Goal: Task Accomplishment & Management: Complete application form

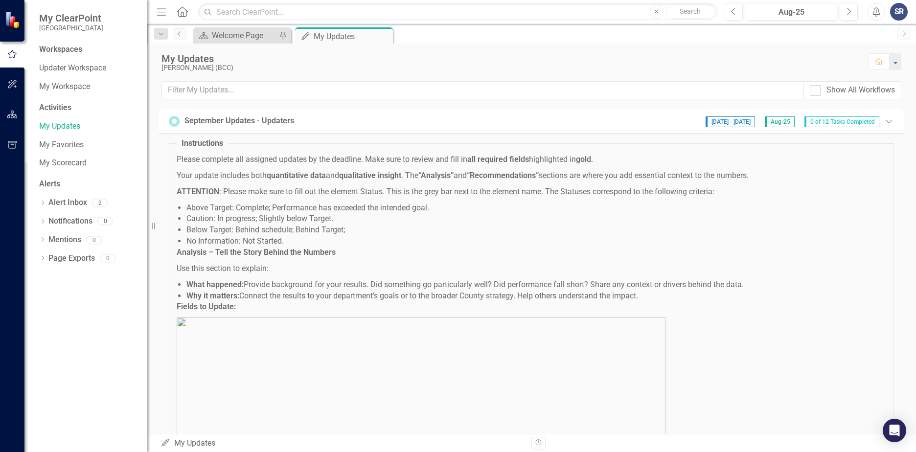
click at [819, 123] on span "0 of 12 Tasks Completed" at bounding box center [842, 121] width 75 height 11
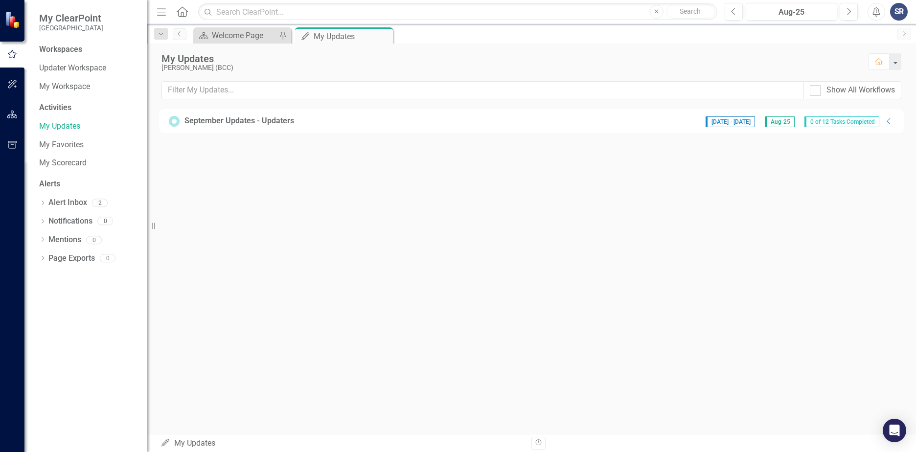
click at [777, 125] on span "Aug-25" at bounding box center [780, 121] width 30 height 11
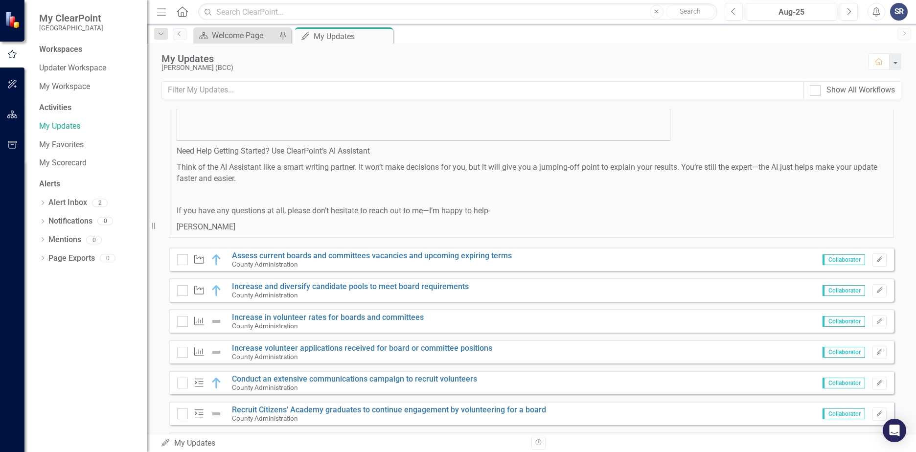
scroll to position [685, 0]
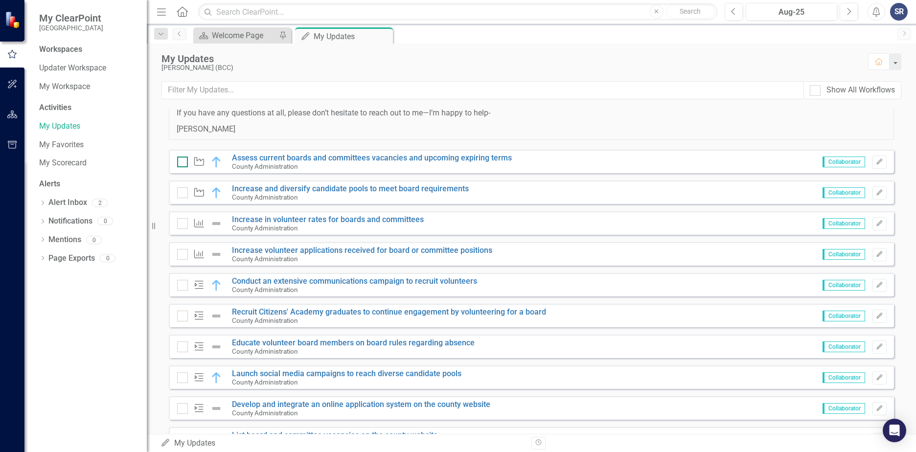
click at [180, 163] on input "checkbox" at bounding box center [180, 160] width 6 height 6
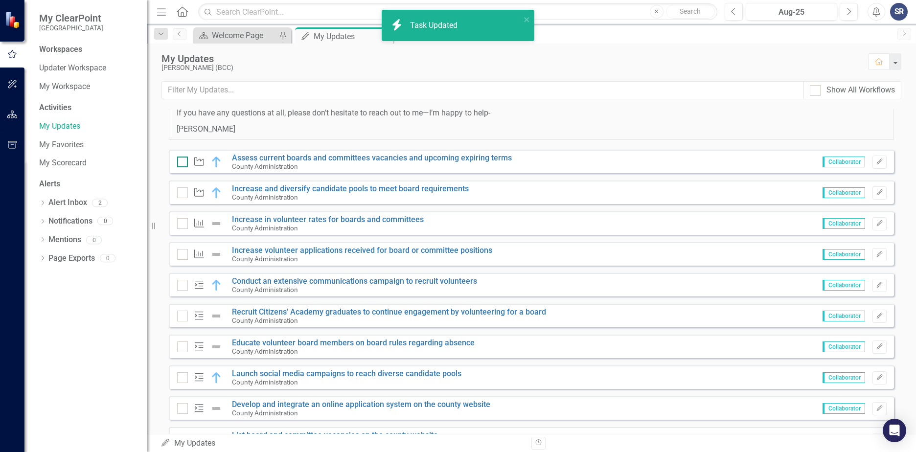
checkbox input "true"
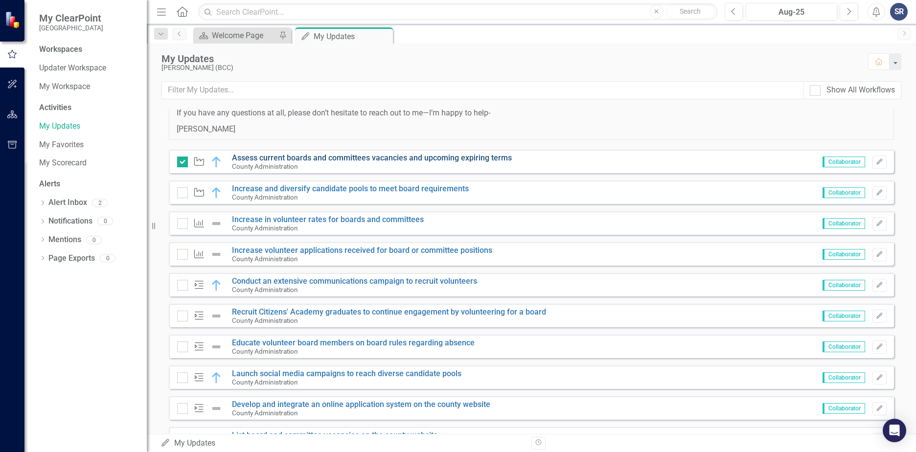
click at [307, 160] on link "Assess current boards and committees vacancies and upcoming expiring terms" at bounding box center [372, 157] width 280 height 9
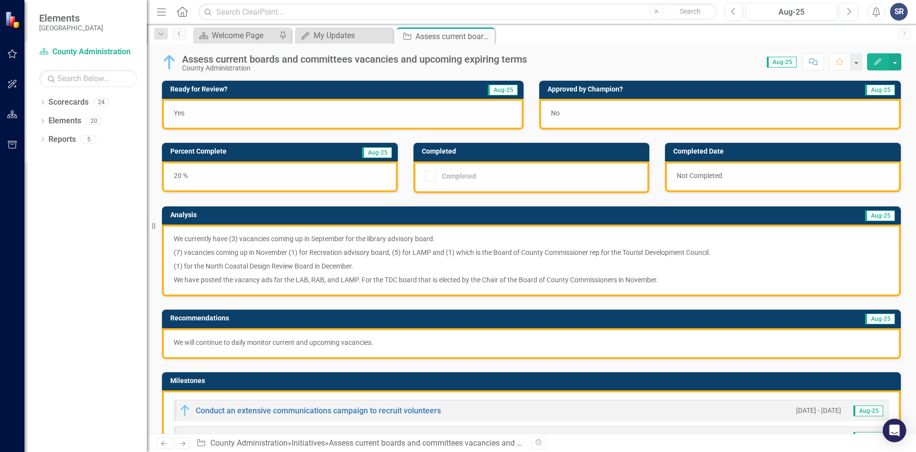
click at [163, 60] on img at bounding box center [170, 62] width 16 height 16
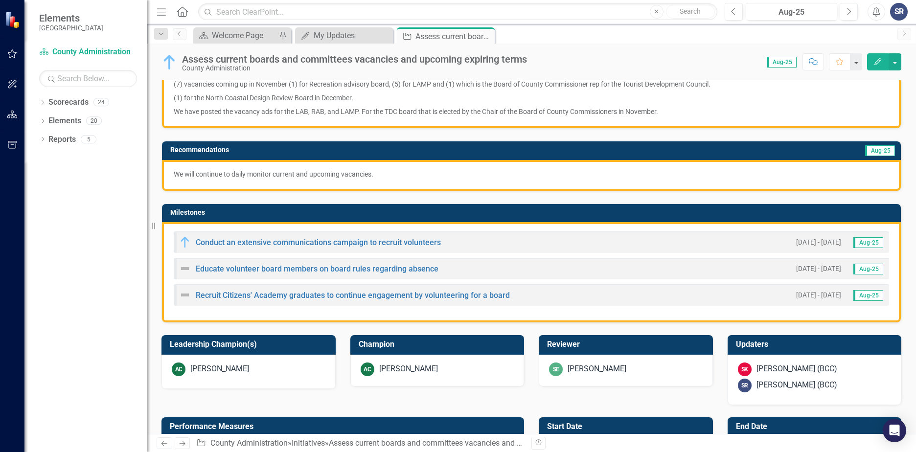
scroll to position [196, 0]
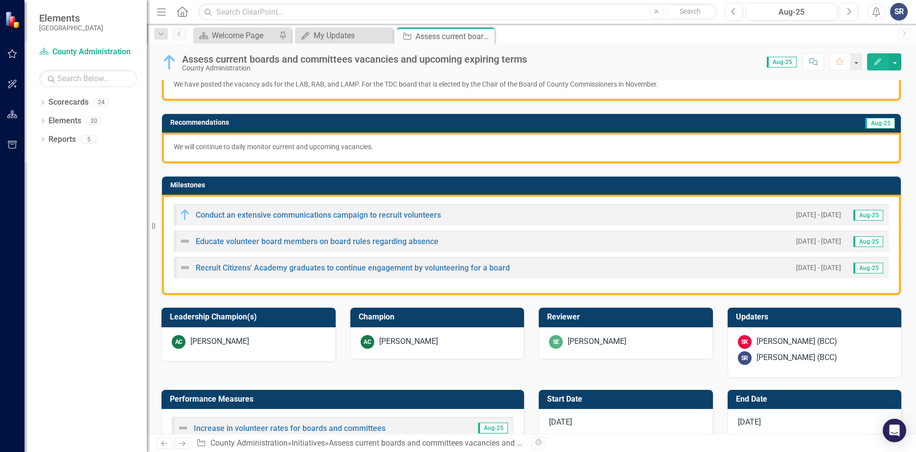
click at [185, 241] on img at bounding box center [185, 241] width 12 height 12
drag, startPoint x: 186, startPoint y: 242, endPoint x: 465, endPoint y: 248, distance: 279.5
click at [465, 248] on div "Educate volunteer board members on board rules regarding absence [DATE] - [DATE…" at bounding box center [532, 242] width 716 height 22
click at [503, 233] on div "Educate volunteer board members on board rules regarding absence [DATE] - [DATE…" at bounding box center [532, 242] width 716 height 22
click at [220, 236] on div "Educate volunteer board members on board rules regarding absence" at bounding box center [308, 241] width 259 height 12
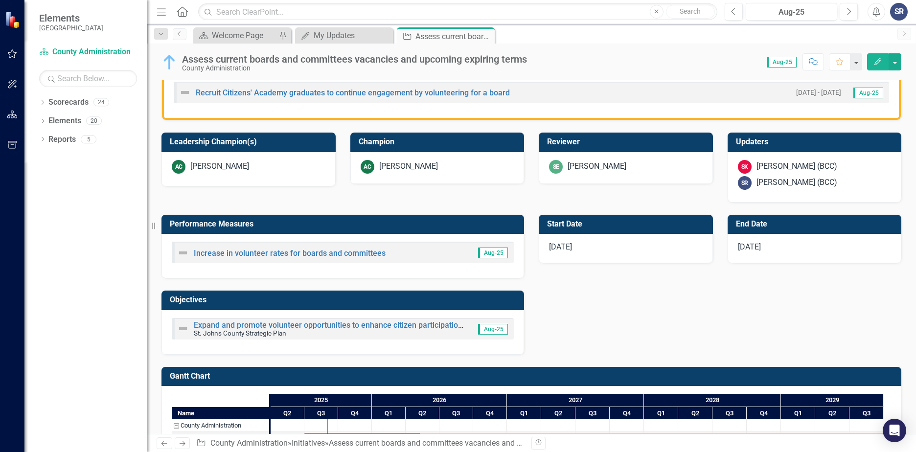
scroll to position [342, 0]
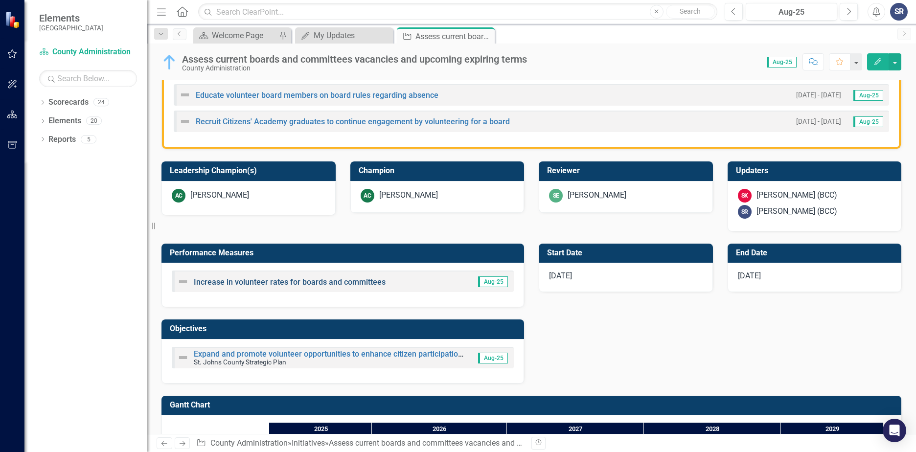
click at [224, 283] on link "Increase in volunteer rates for boards and committees" at bounding box center [290, 282] width 192 height 9
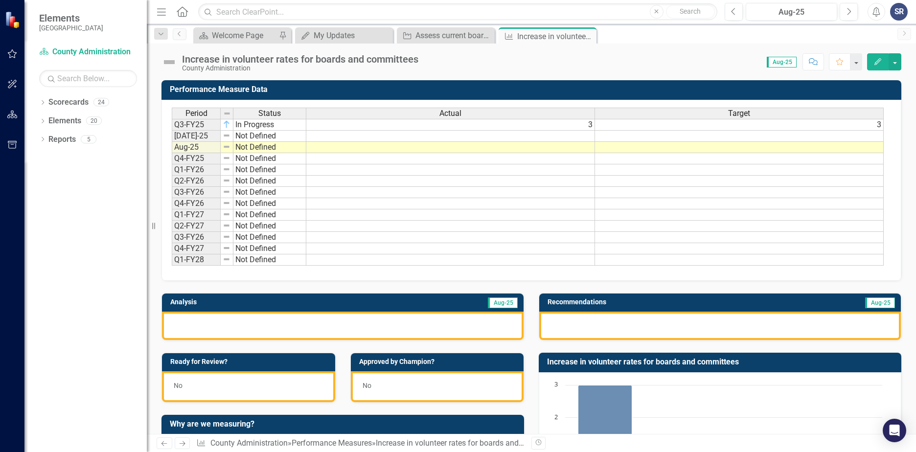
scroll to position [49, 0]
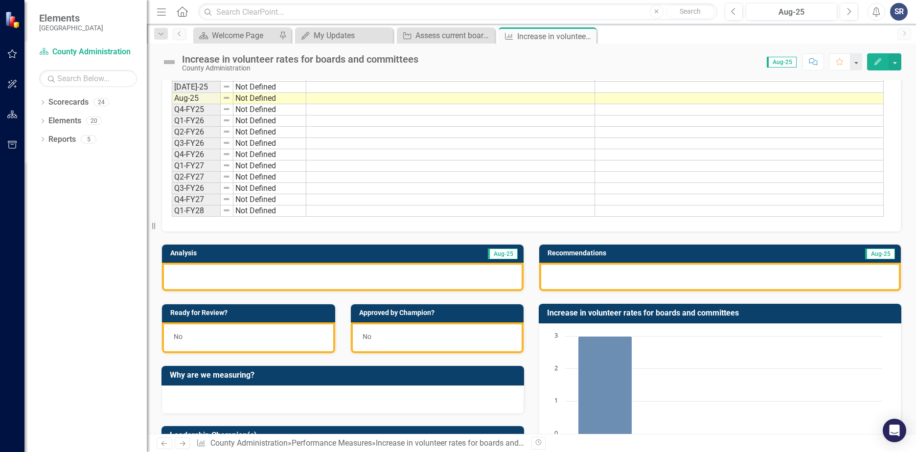
click at [286, 277] on div at bounding box center [343, 277] width 362 height 28
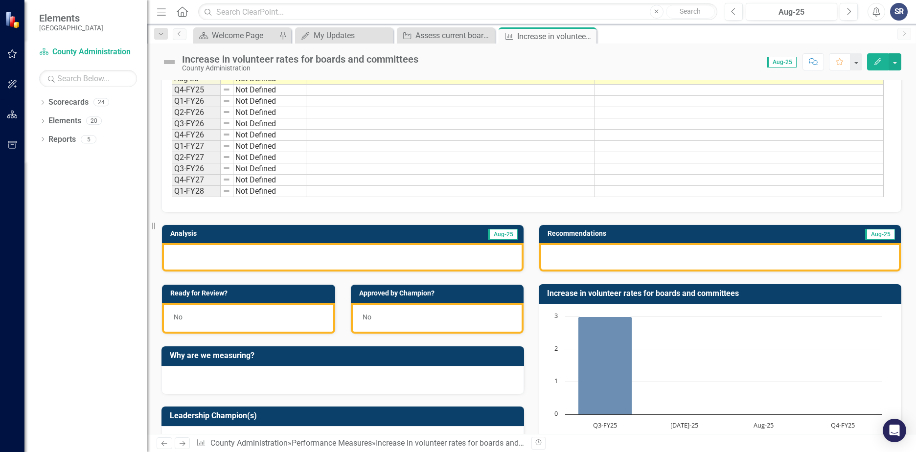
click at [239, 315] on div "No" at bounding box center [248, 318] width 173 height 31
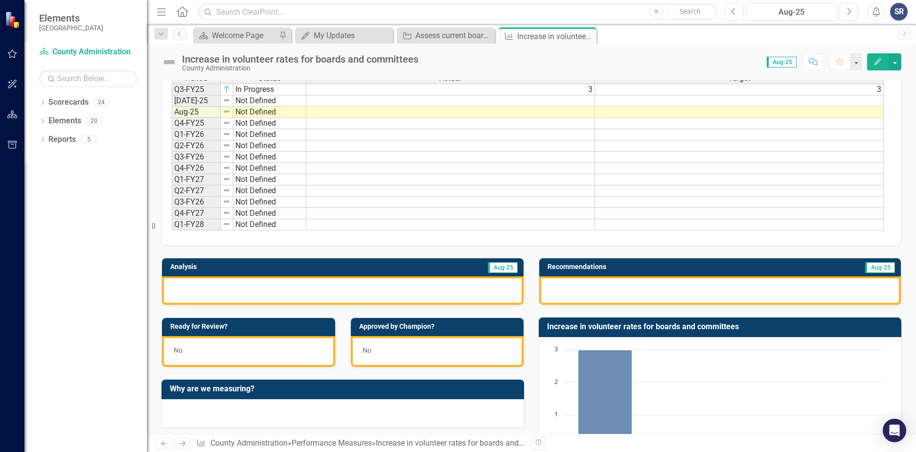
scroll to position [0, 0]
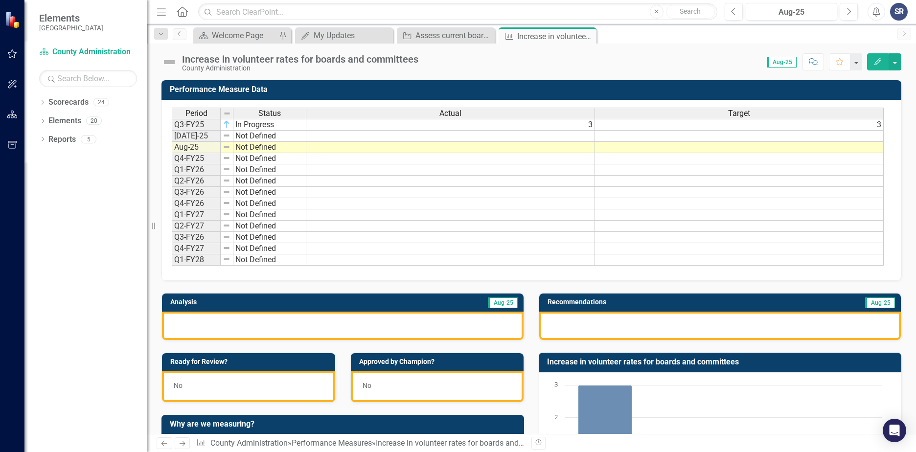
click at [187, 16] on icon "Home" at bounding box center [182, 11] width 13 height 10
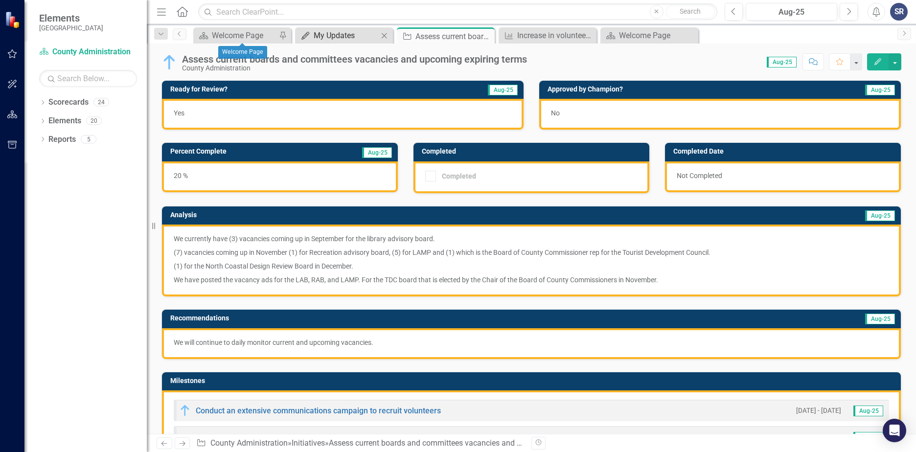
click at [330, 32] on div "My Updates" at bounding box center [346, 35] width 65 height 12
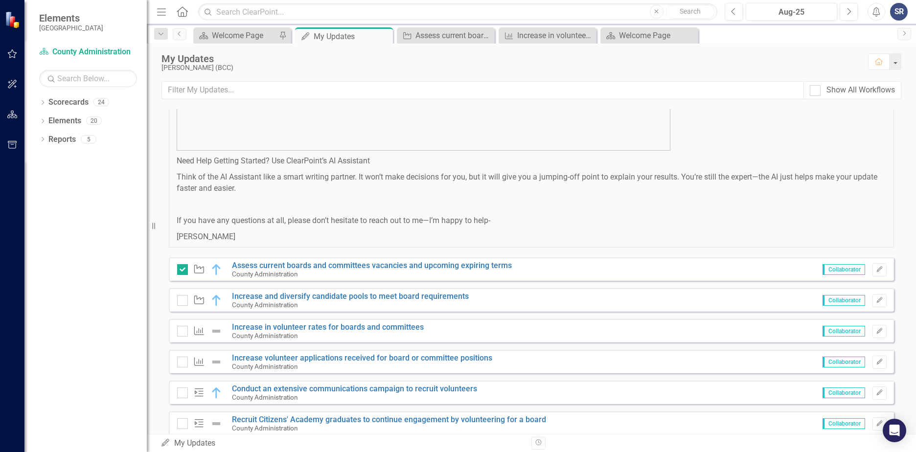
scroll to position [685, 0]
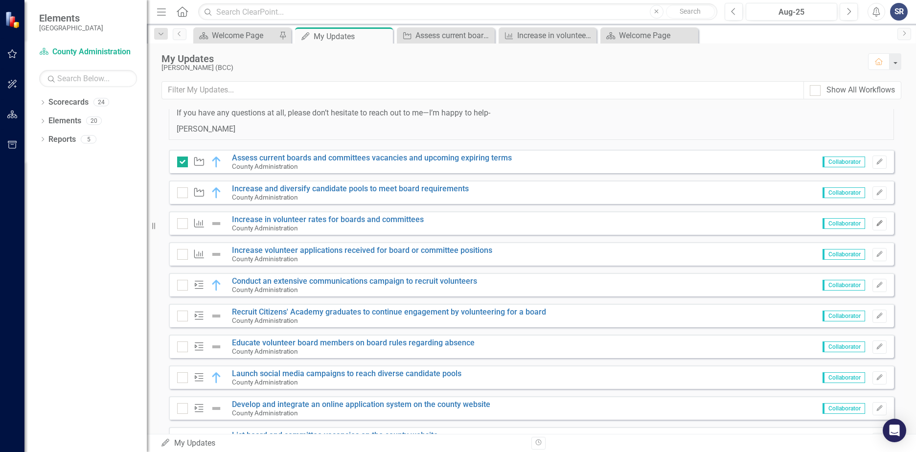
click at [876, 221] on button "Edit" at bounding box center [880, 223] width 14 height 13
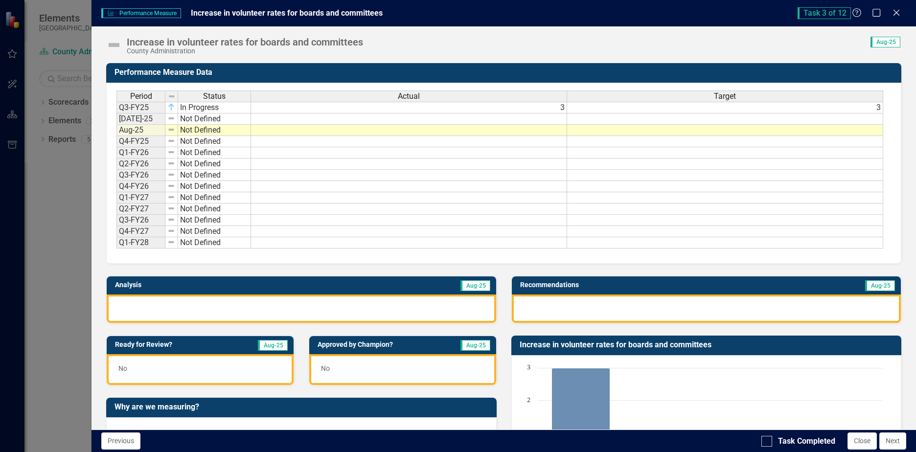
click at [116, 40] on img at bounding box center [114, 45] width 16 height 16
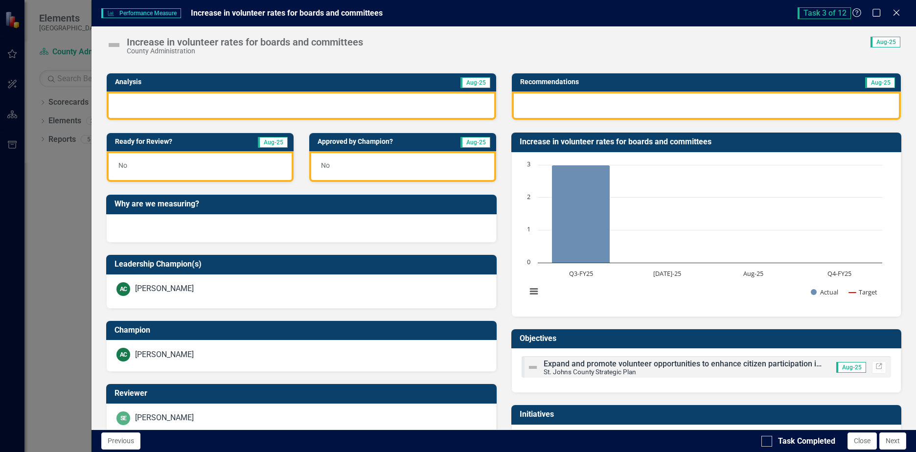
scroll to position [301, 0]
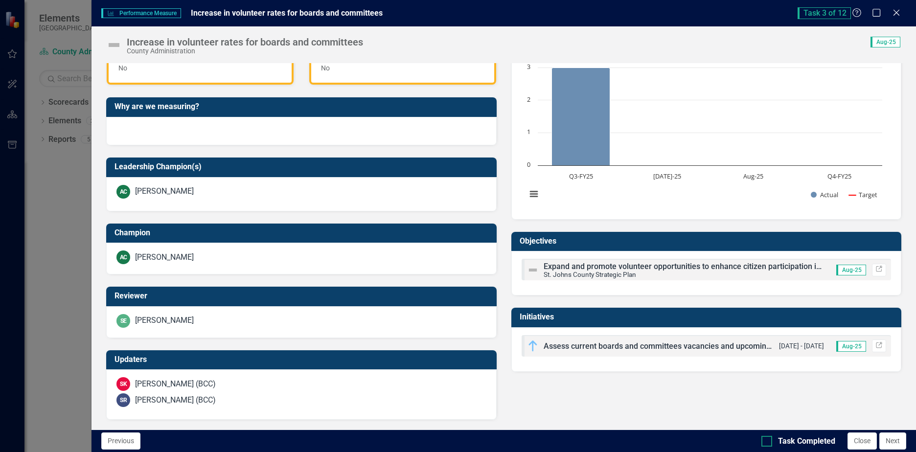
click at [764, 443] on div at bounding box center [767, 441] width 11 height 11
click at [764, 442] on input "Task Completed" at bounding box center [765, 439] width 6 height 6
checkbox input "true"
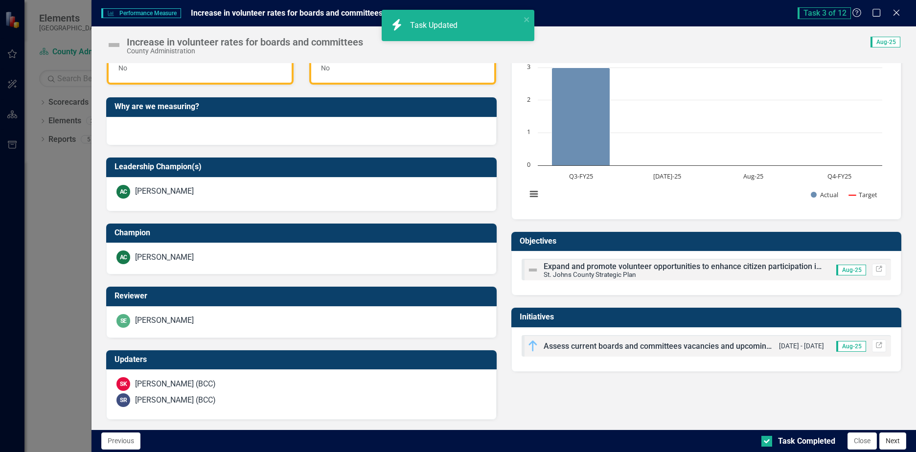
click at [897, 442] on button "Next" at bounding box center [893, 441] width 27 height 17
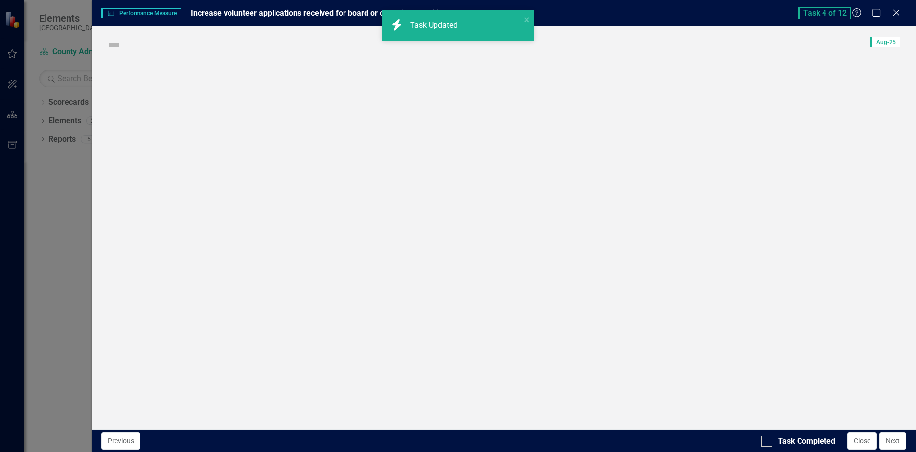
checkbox input "true"
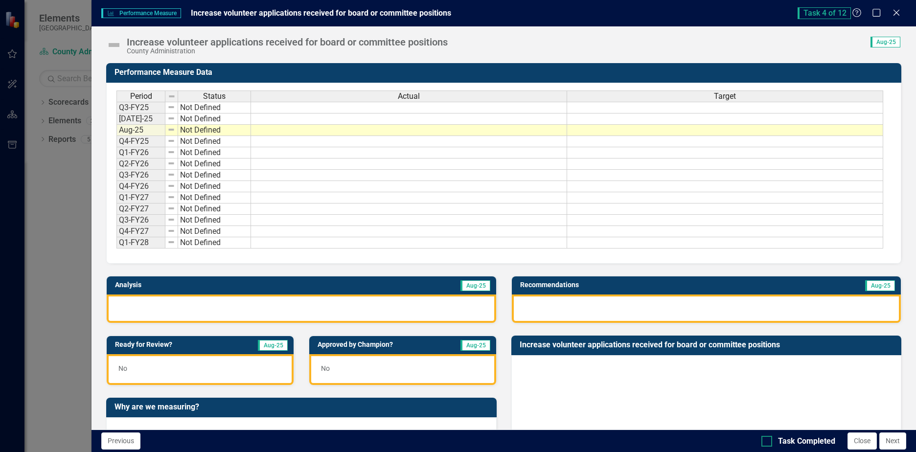
click at [769, 441] on div at bounding box center [767, 441] width 11 height 11
click at [768, 441] on input "Task Completed" at bounding box center [765, 439] width 6 height 6
checkbox input "true"
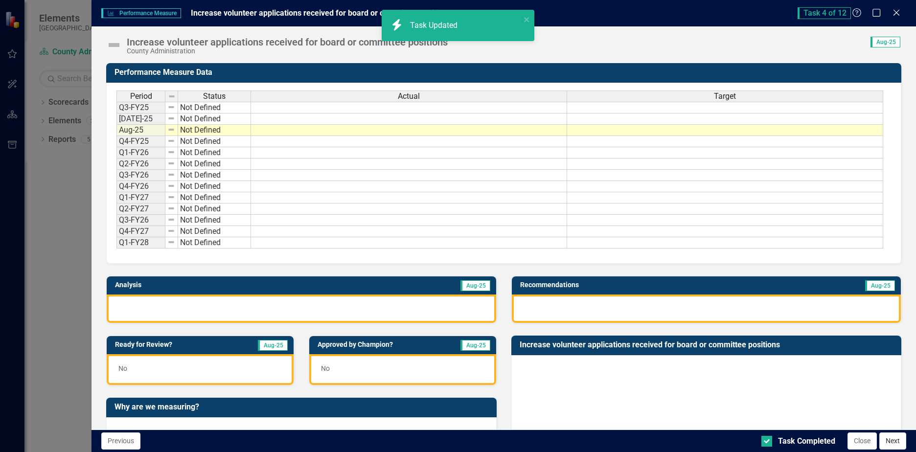
click at [896, 439] on button "Next" at bounding box center [893, 441] width 27 height 17
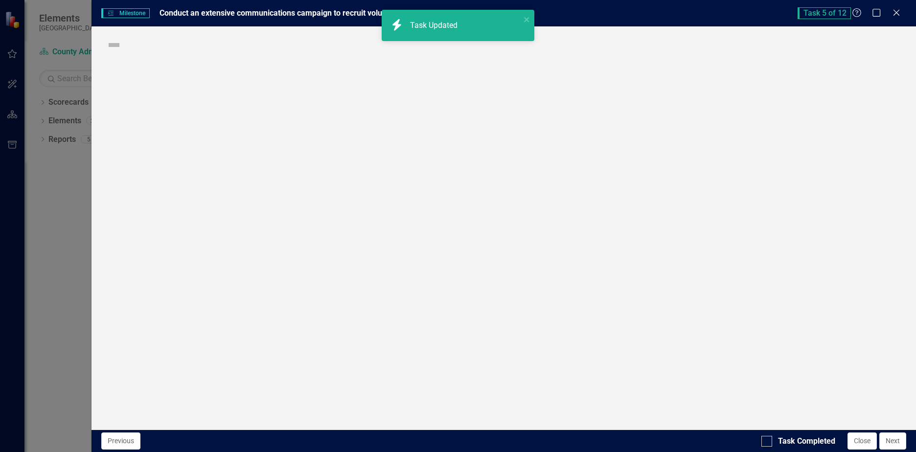
checkbox input "true"
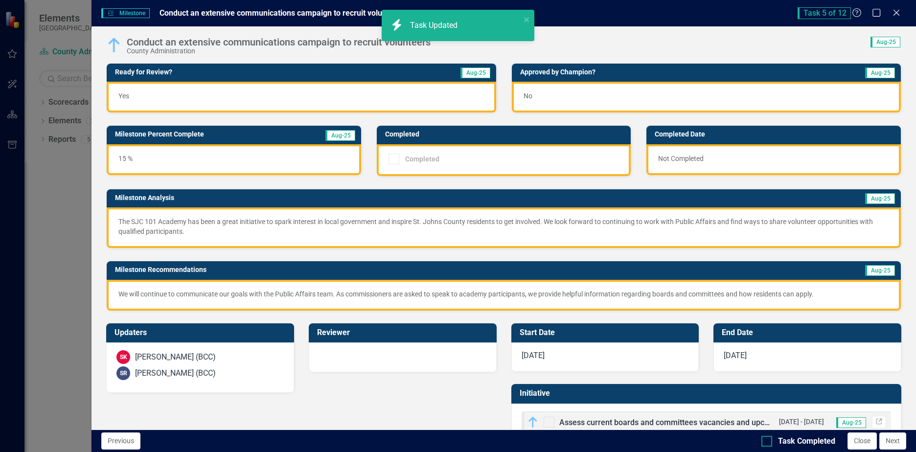
click at [772, 443] on div "Task Completed" at bounding box center [799, 441] width 74 height 11
click at [768, 442] on input "Task Completed" at bounding box center [765, 439] width 6 height 6
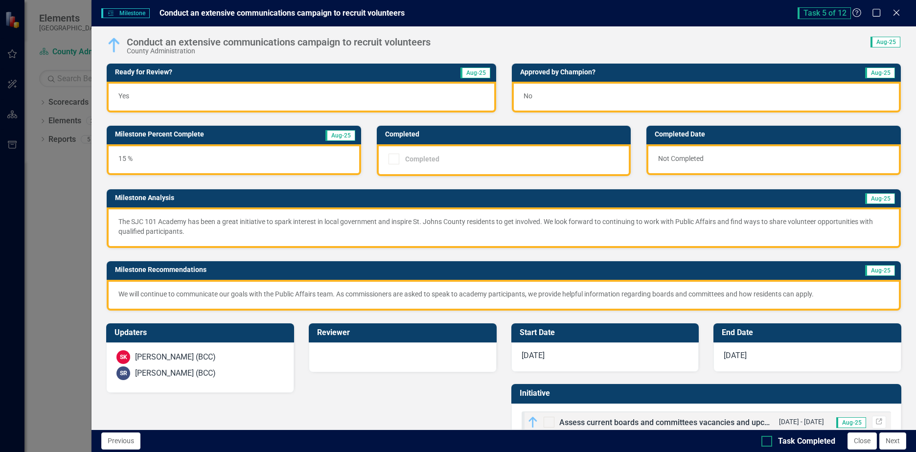
checkbox input "true"
click at [886, 441] on button "Next" at bounding box center [893, 441] width 27 height 17
checkbox input "true"
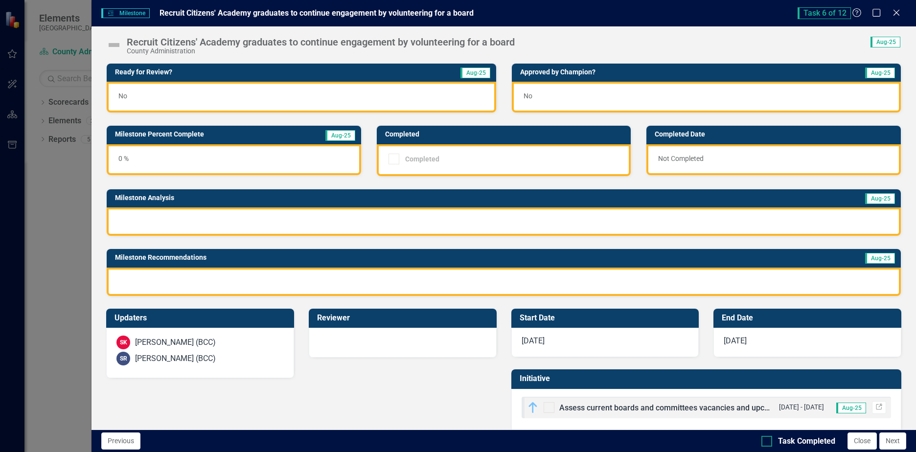
click at [765, 443] on div at bounding box center [767, 441] width 11 height 11
click at [765, 442] on input "Task Completed" at bounding box center [765, 439] width 6 height 6
checkbox input "true"
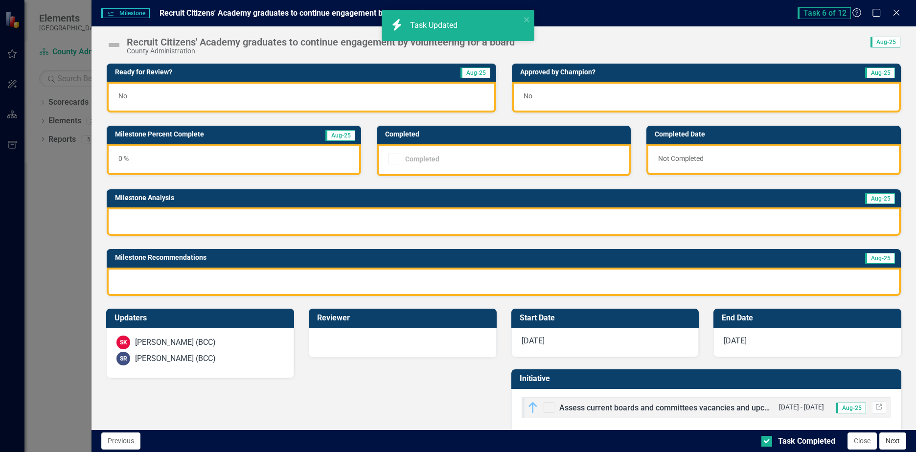
click at [889, 442] on button "Next" at bounding box center [893, 441] width 27 height 17
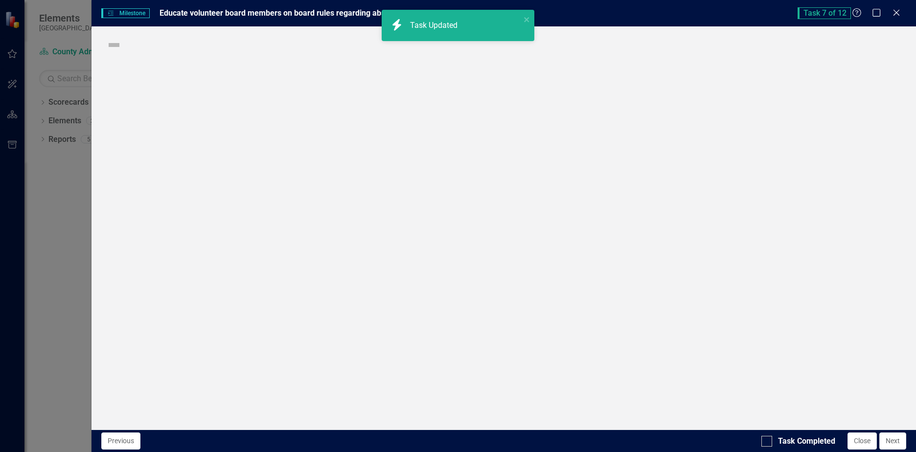
checkbox input "true"
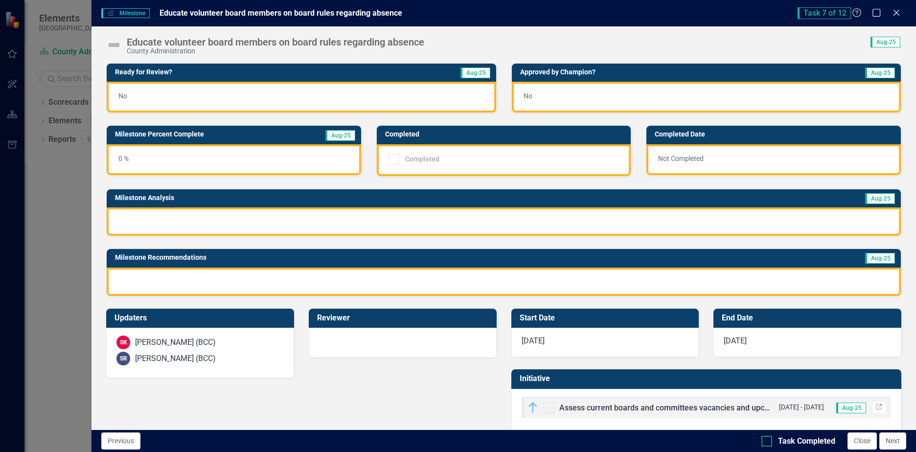
click at [768, 444] on div at bounding box center [767, 441] width 11 height 11
click at [768, 442] on input "Task Completed" at bounding box center [765, 439] width 6 height 6
checkbox input "true"
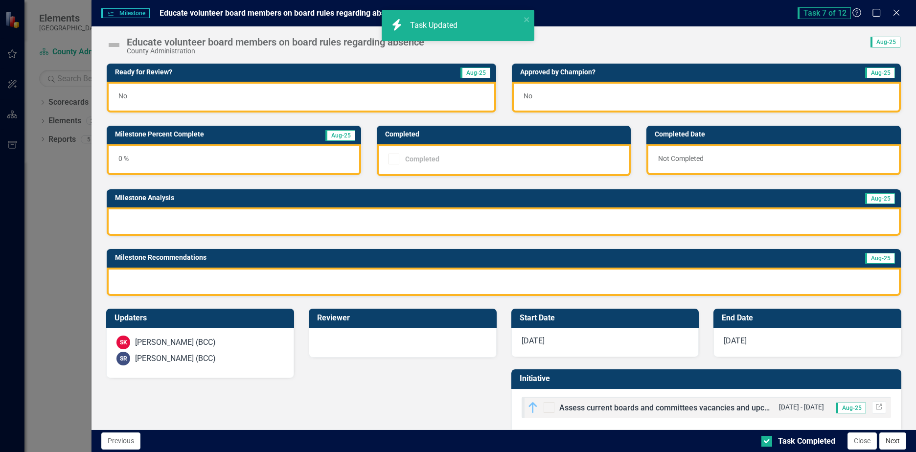
click at [902, 447] on button "Next" at bounding box center [893, 441] width 27 height 17
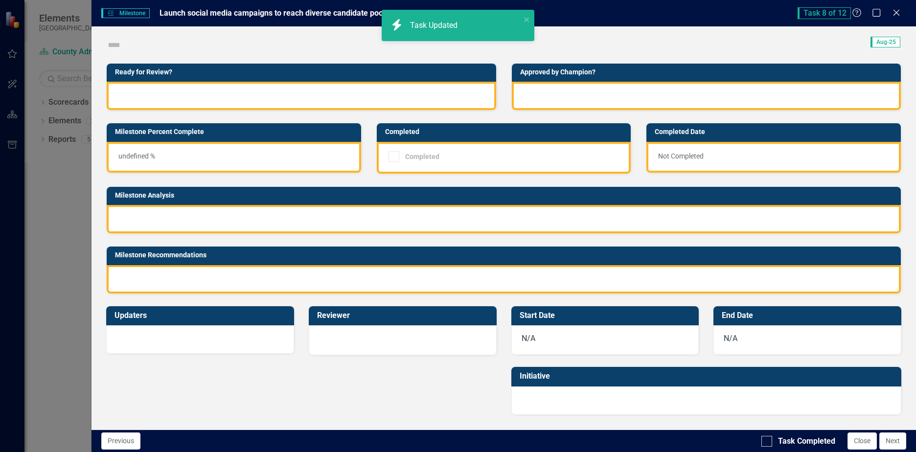
checkbox input "true"
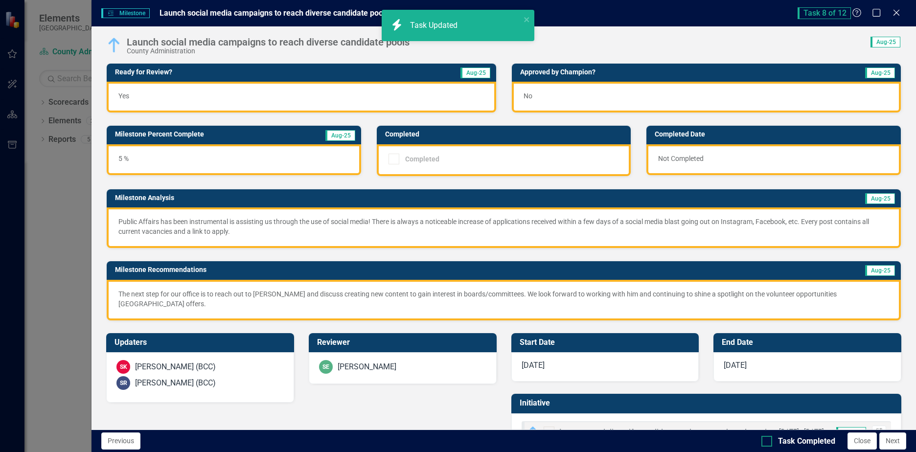
click at [771, 442] on div at bounding box center [767, 441] width 11 height 11
click at [768, 442] on input "Task Completed" at bounding box center [765, 439] width 6 height 6
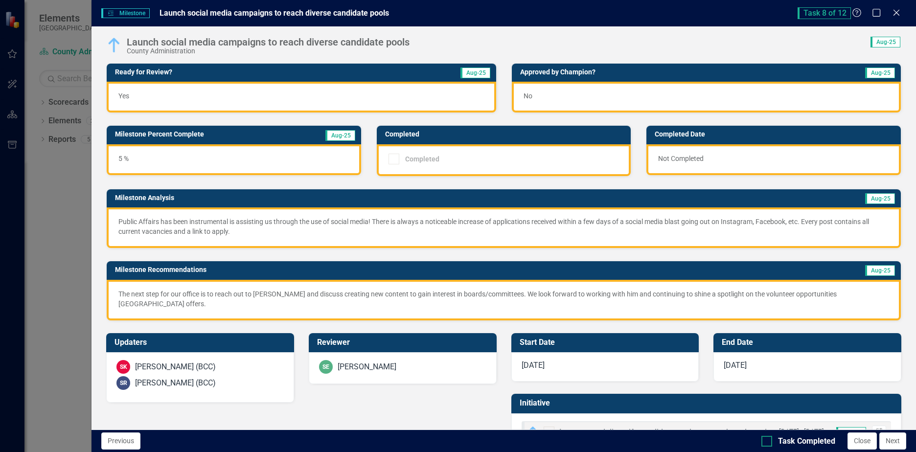
checkbox input "true"
click at [893, 439] on button "Next" at bounding box center [893, 441] width 27 height 17
checkbox input "true"
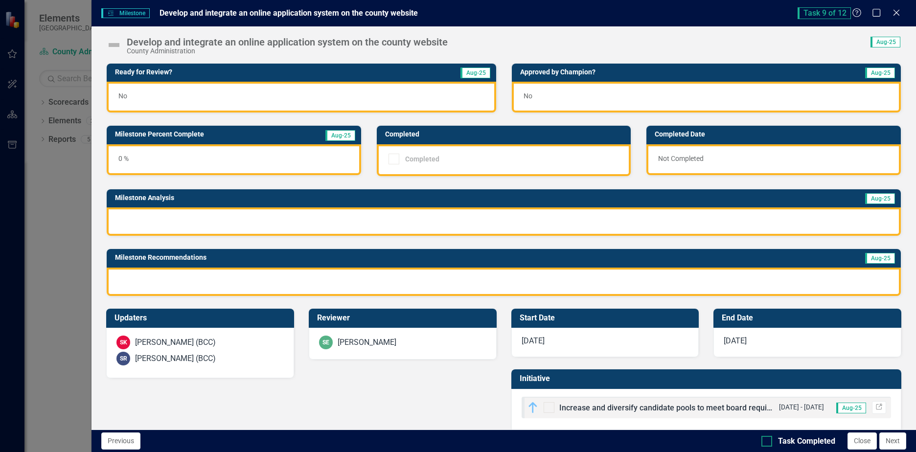
click at [773, 442] on div "Task Completed" at bounding box center [799, 441] width 74 height 11
click at [768, 442] on input "Task Completed" at bounding box center [765, 439] width 6 height 6
checkbox input "true"
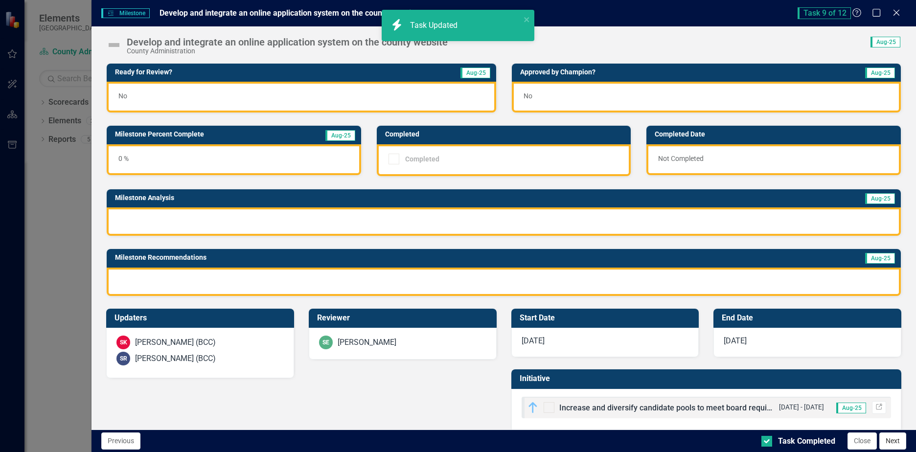
click at [894, 442] on button "Next" at bounding box center [893, 441] width 27 height 17
checkbox input "true"
click at [772, 440] on div "Task Completed" at bounding box center [799, 441] width 74 height 11
click at [768, 440] on input "Task Completed" at bounding box center [765, 439] width 6 height 6
checkbox input "true"
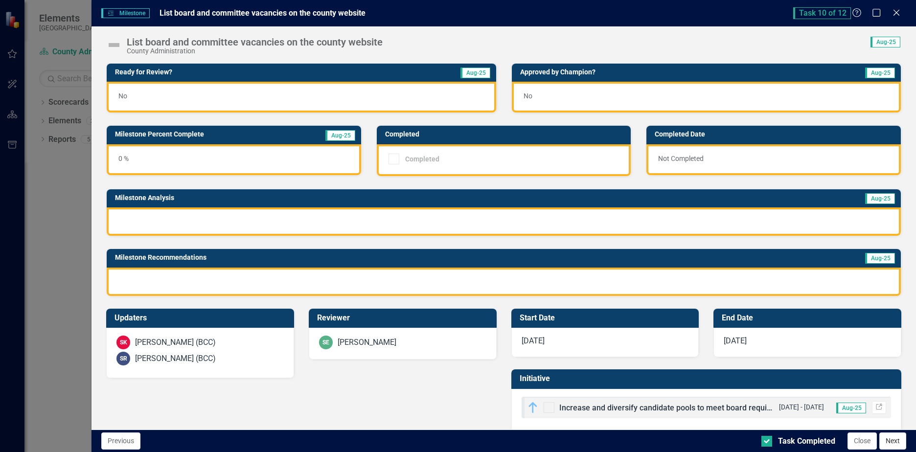
click at [896, 439] on button "Next" at bounding box center [893, 441] width 27 height 17
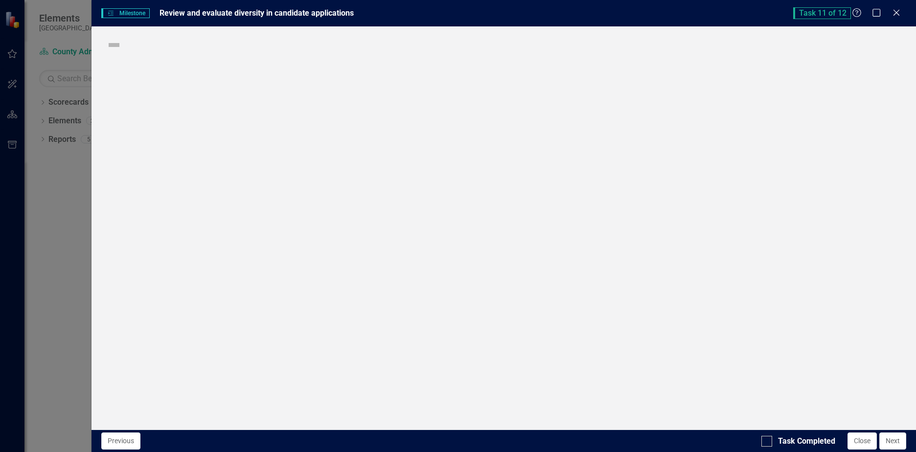
checkbox input "true"
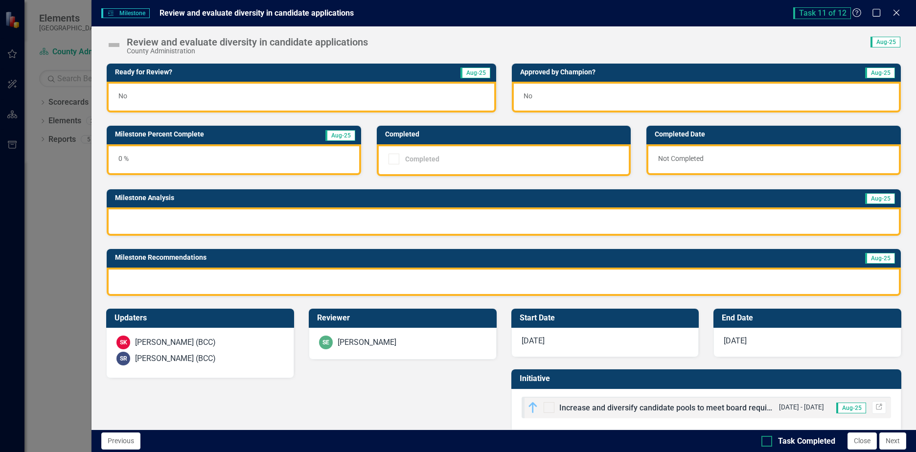
click at [769, 441] on div at bounding box center [767, 441] width 11 height 11
click at [768, 441] on input "Task Completed" at bounding box center [765, 439] width 6 height 6
checkbox input "true"
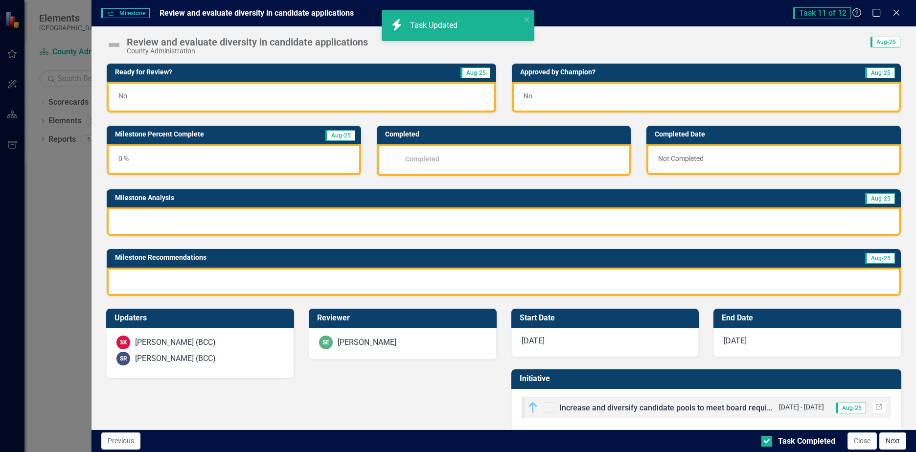
click at [902, 444] on button "Next" at bounding box center [893, 441] width 27 height 17
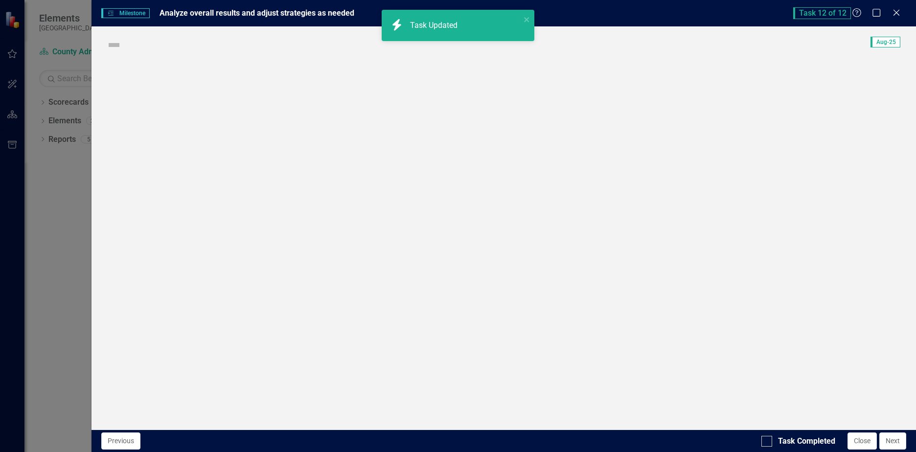
checkbox input "true"
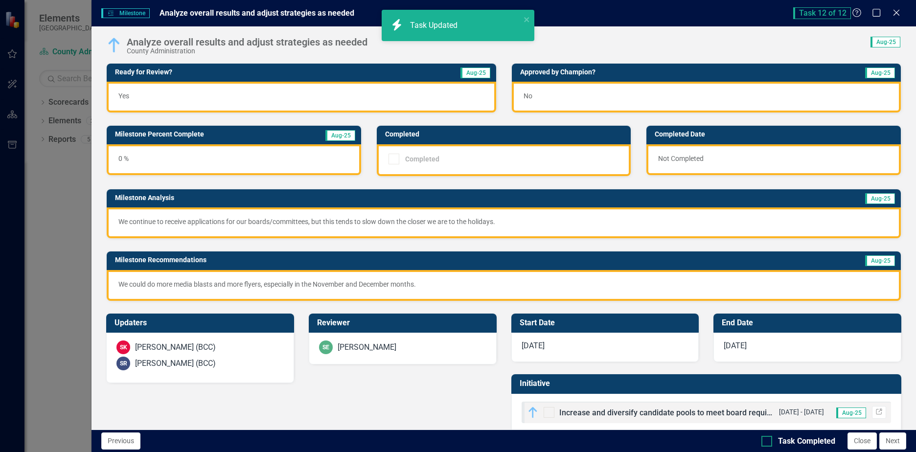
click at [770, 443] on div at bounding box center [767, 441] width 11 height 11
click at [768, 442] on input "Task Completed" at bounding box center [765, 439] width 6 height 6
checkbox input "true"
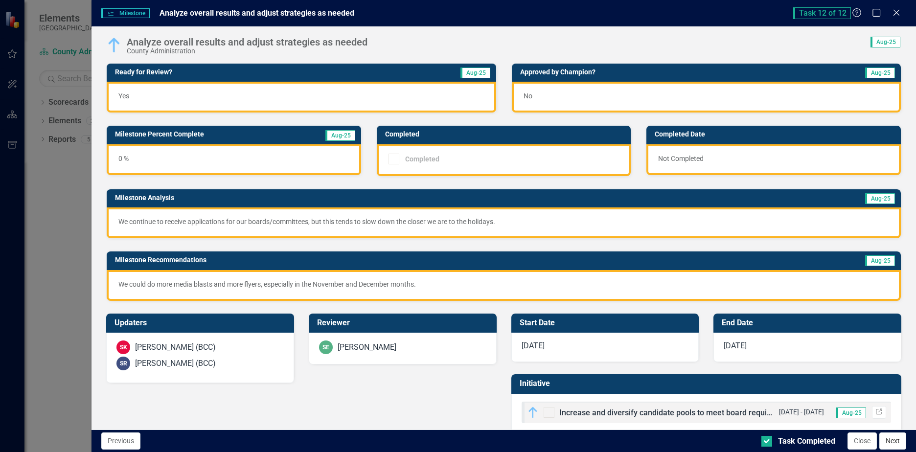
click at [902, 442] on button "Next" at bounding box center [893, 441] width 27 height 17
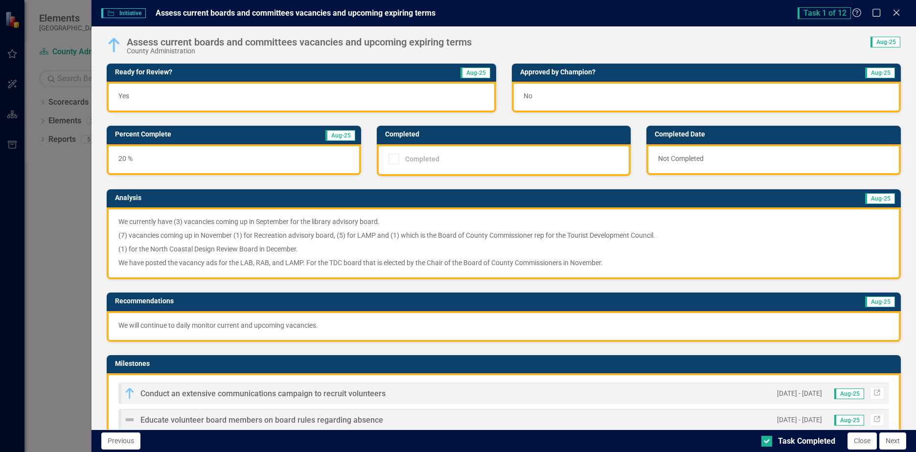
checkbox input "true"
click at [894, 443] on button "Next" at bounding box center [893, 441] width 27 height 17
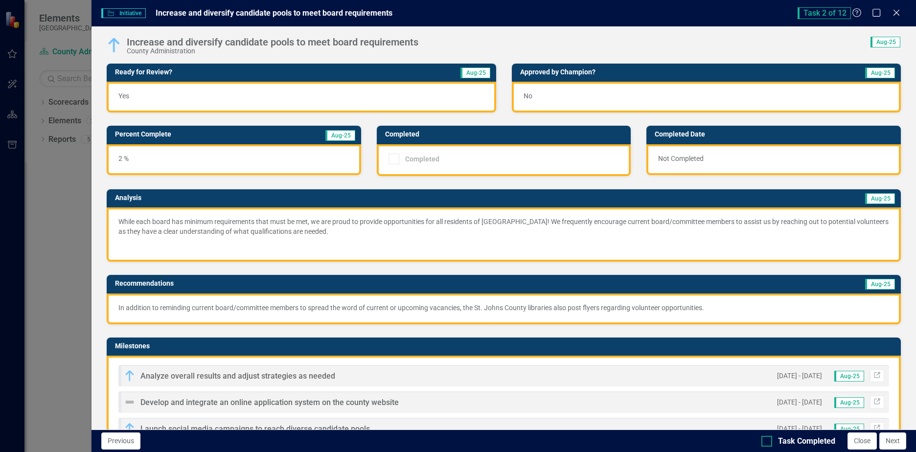
click at [766, 440] on input "Task Completed" at bounding box center [765, 439] width 6 height 6
checkbox input "true"
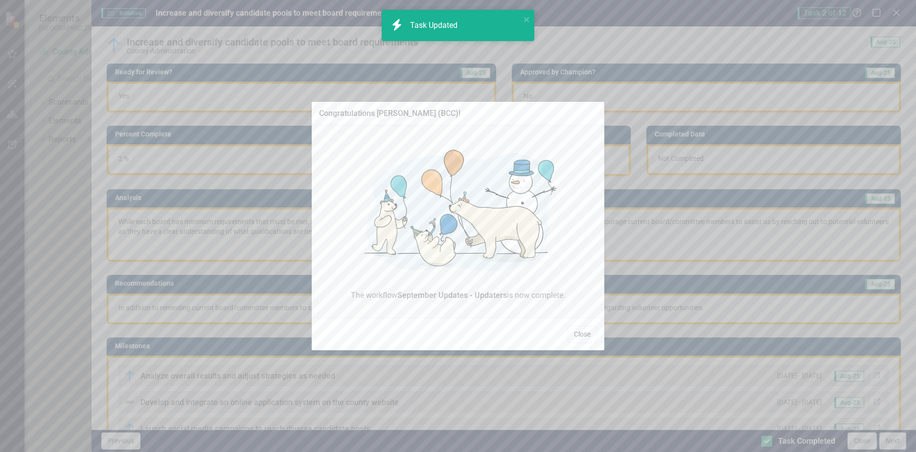
click at [575, 332] on button "Close" at bounding box center [582, 334] width 29 height 17
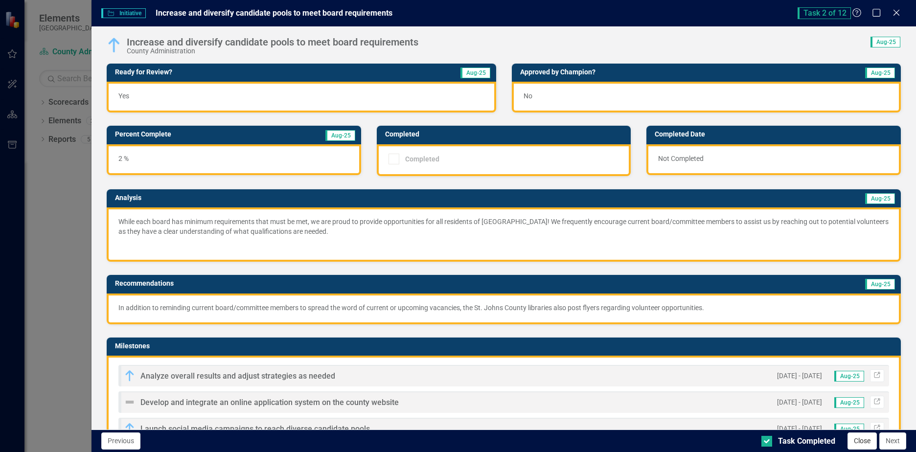
click at [859, 438] on button "Close" at bounding box center [862, 441] width 29 height 17
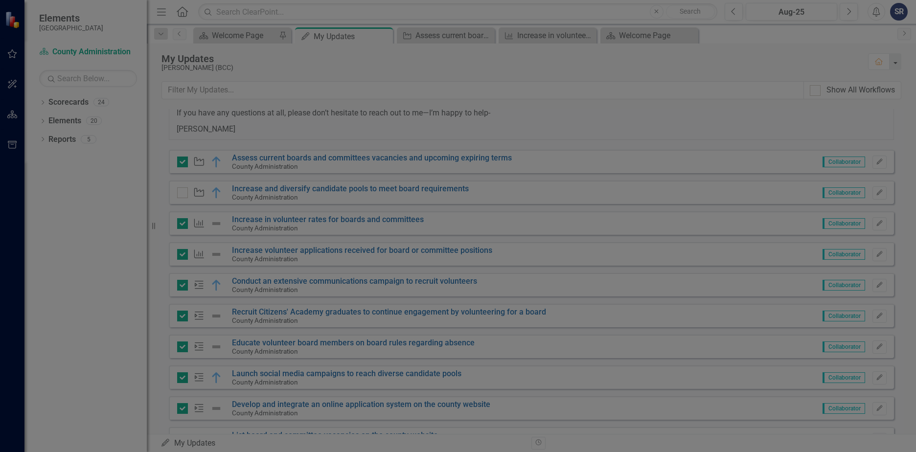
checkbox input "true"
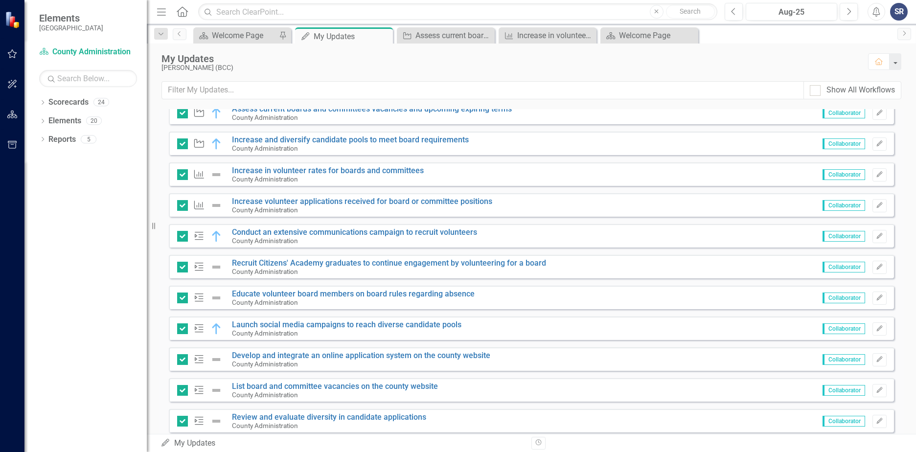
scroll to position [793, 0]
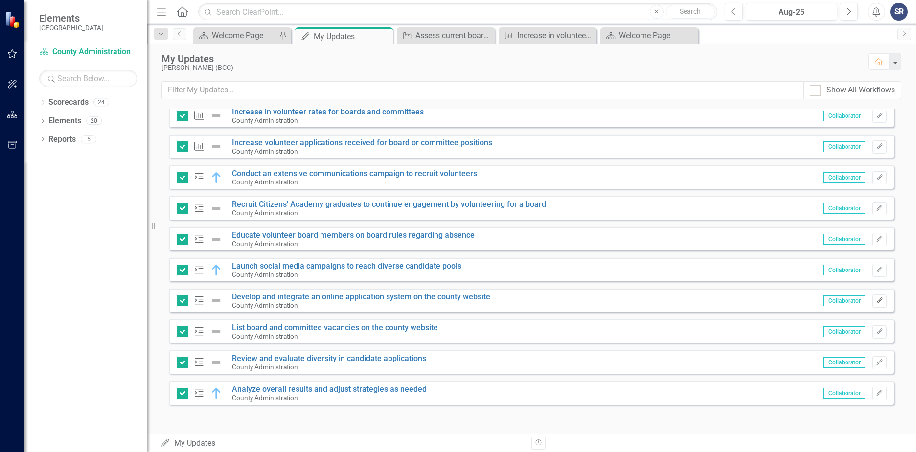
click at [873, 305] on button "Edit" at bounding box center [880, 301] width 14 height 13
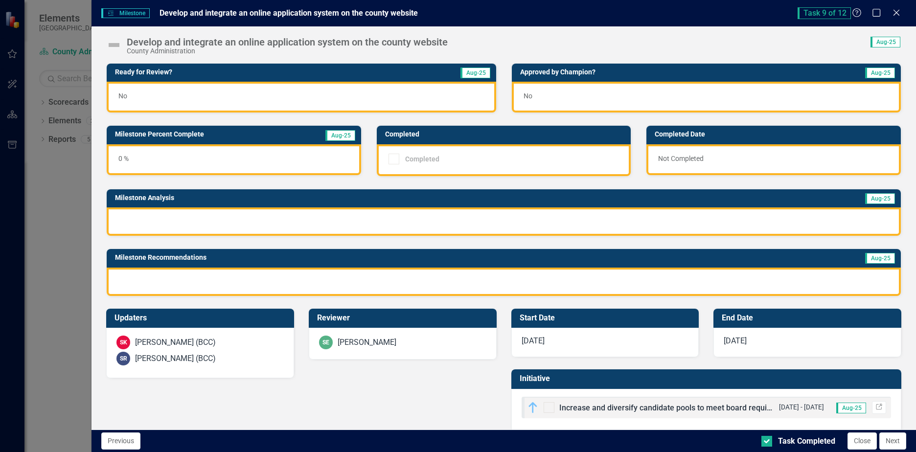
click at [115, 45] on img at bounding box center [114, 45] width 16 height 16
click at [853, 444] on button "Close" at bounding box center [862, 441] width 29 height 17
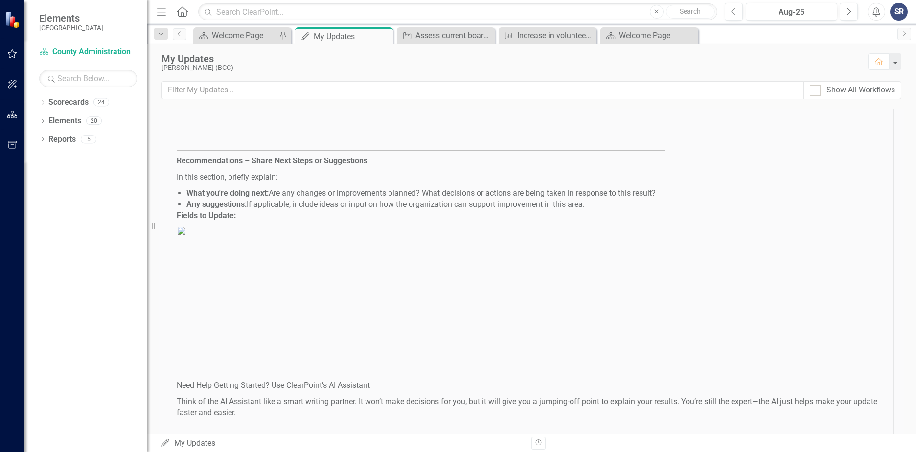
scroll to position [352, 0]
click at [250, 39] on div "Welcome Page" at bounding box center [244, 35] width 65 height 12
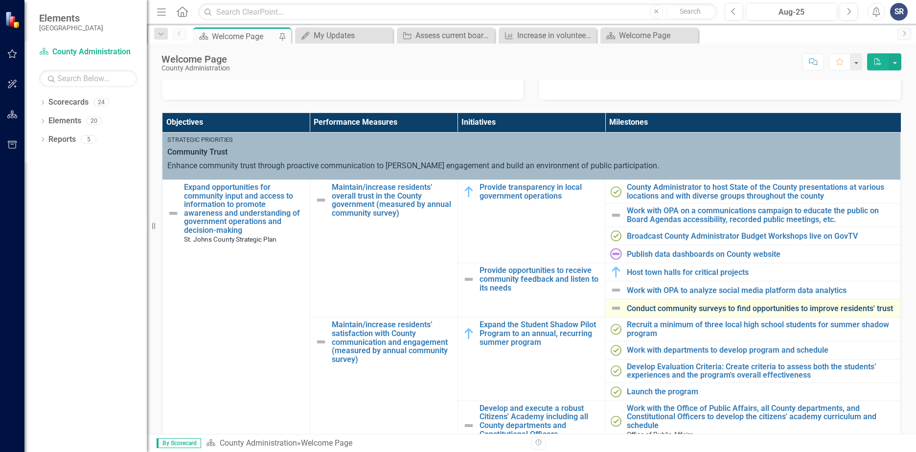
click at [710, 305] on link "Conduct community surveys to find opportunities to improve residents' trust" at bounding box center [761, 308] width 269 height 9
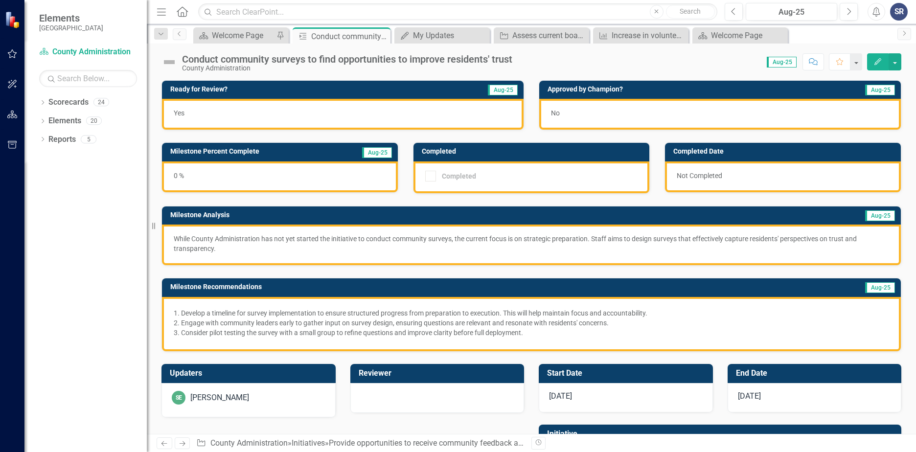
click at [883, 59] on button "Edit" at bounding box center [878, 61] width 22 height 17
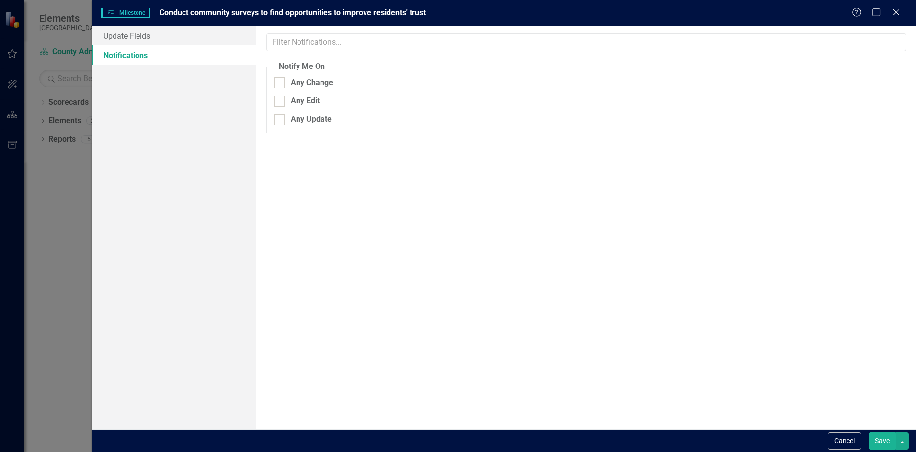
click at [890, 11] on div "Help Maximize Close" at bounding box center [879, 12] width 54 height 11
click at [893, 12] on icon "Close" at bounding box center [896, 11] width 12 height 9
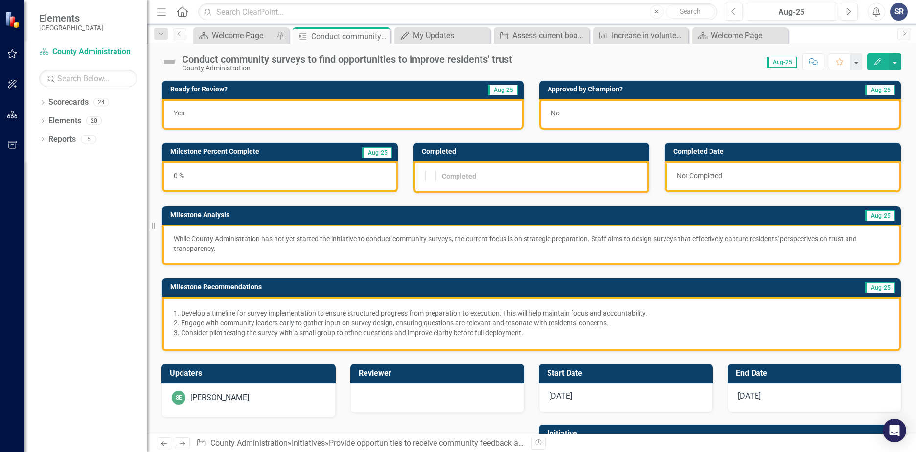
click at [774, 61] on span "Aug-25" at bounding box center [782, 62] width 30 height 11
click at [222, 35] on div "Welcome Page" at bounding box center [243, 35] width 62 height 12
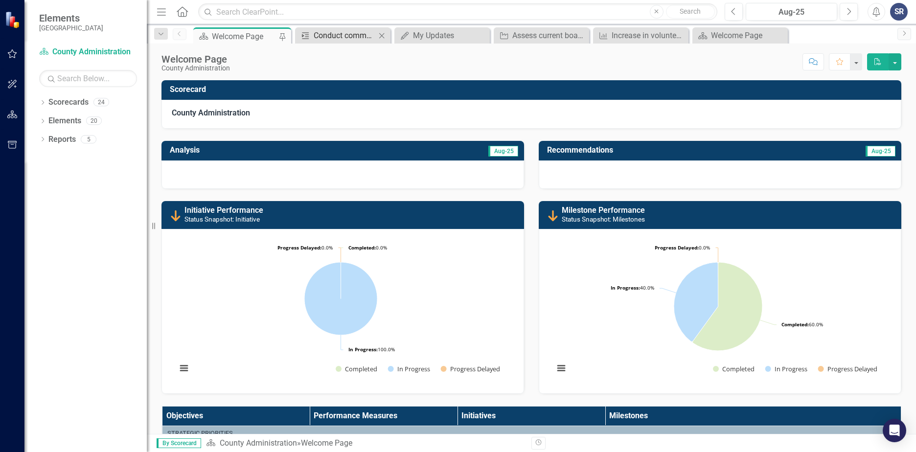
click at [350, 34] on div "Conduct community surveys to find opportunities to improve residents' trust" at bounding box center [345, 35] width 62 height 12
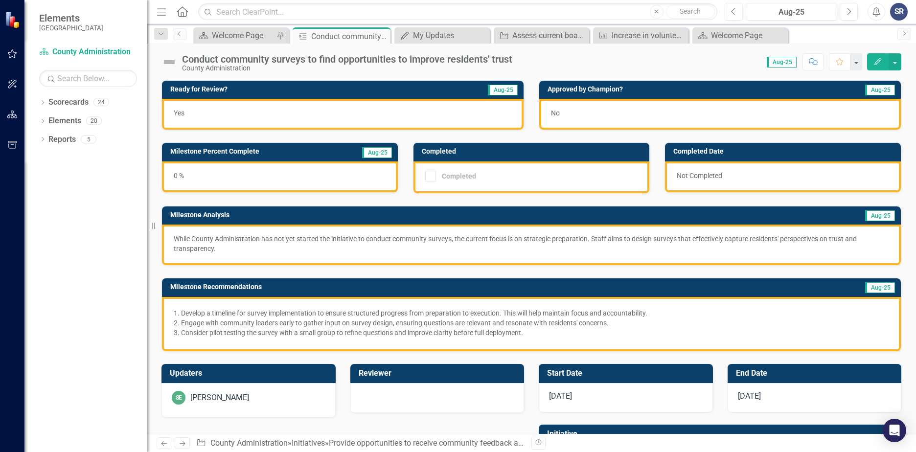
click at [778, 60] on span "Aug-25" at bounding box center [782, 62] width 30 height 11
click at [781, 33] on icon "Close" at bounding box center [779, 36] width 10 height 8
click at [850, 14] on icon "Next" at bounding box center [848, 11] width 5 height 9
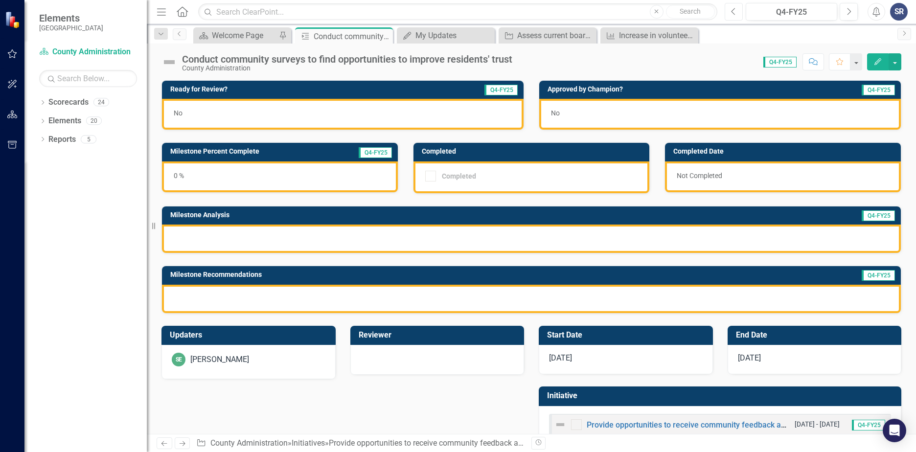
click at [733, 12] on icon "button" at bounding box center [733, 11] width 4 height 7
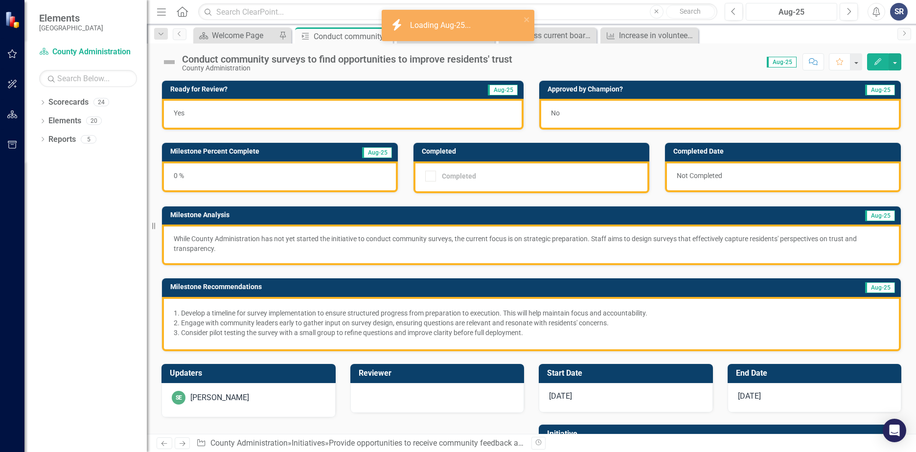
click at [779, 14] on div "Aug-25" at bounding box center [791, 12] width 85 height 12
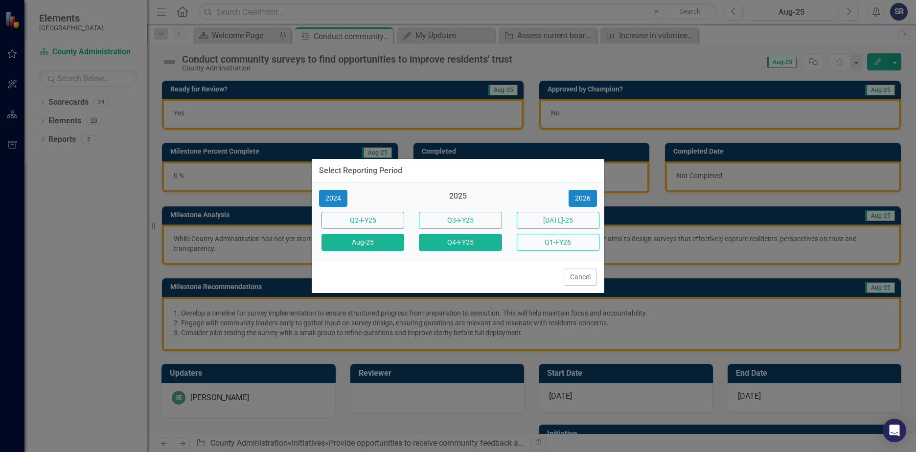
click at [455, 246] on button "Q4-FY25" at bounding box center [460, 242] width 83 height 17
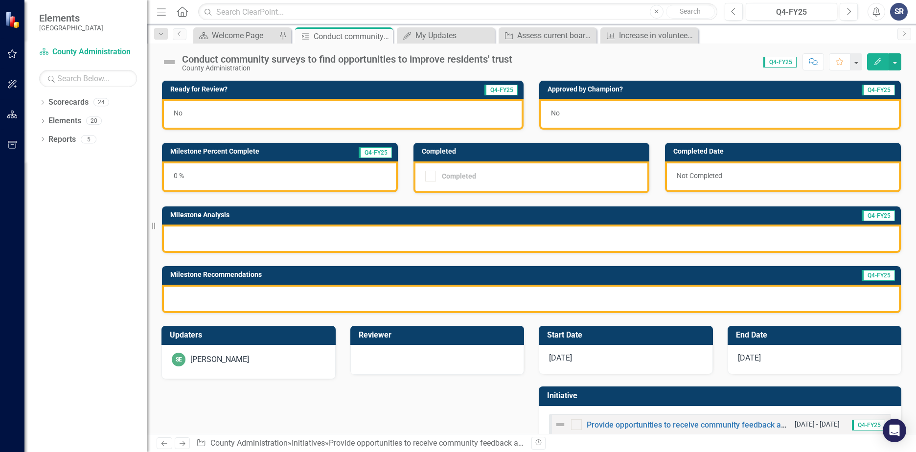
click at [771, 70] on div "Score: N/A Q4-FY25 Completed Comment Favorite Edit" at bounding box center [709, 61] width 384 height 17
drag, startPoint x: 771, startPoint y: 70, endPoint x: 777, endPoint y: 61, distance: 9.9
click at [777, 61] on span "Q4-FY25" at bounding box center [780, 62] width 33 height 11
click at [782, 61] on span "Q4-FY25" at bounding box center [780, 62] width 33 height 11
click at [746, 12] on button "Q4-FY25" at bounding box center [792, 12] width 92 height 18
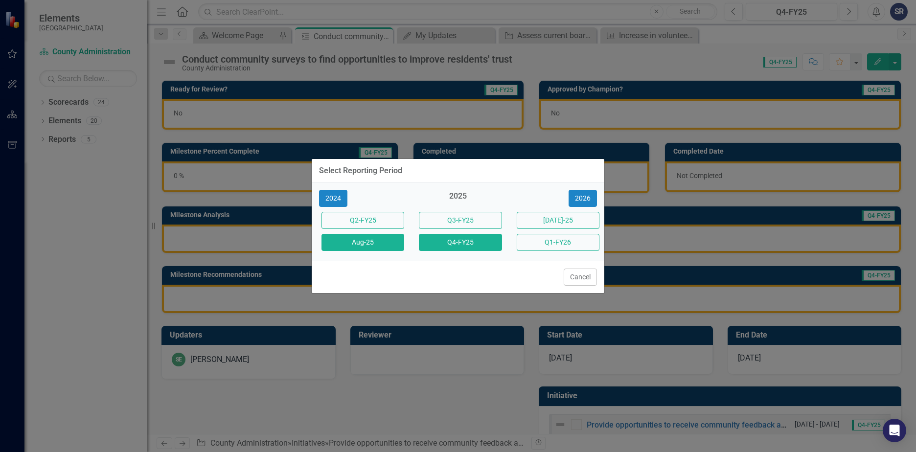
click at [376, 242] on button "Aug-25" at bounding box center [363, 242] width 83 height 17
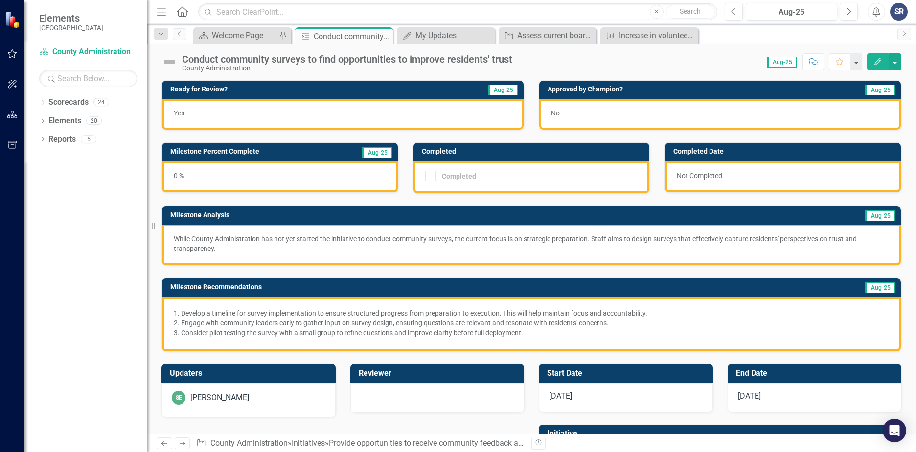
click at [186, 15] on icon "Home" at bounding box center [182, 11] width 13 height 10
